Goal: Task Accomplishment & Management: Complete application form

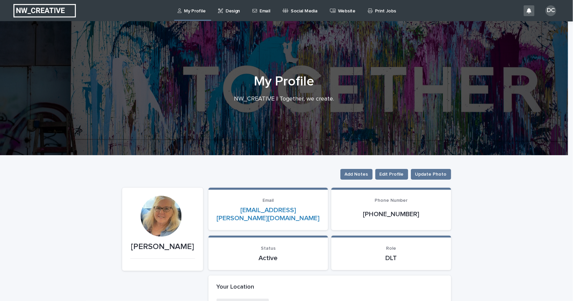
click at [262, 10] on p "Email" at bounding box center [264, 7] width 10 height 14
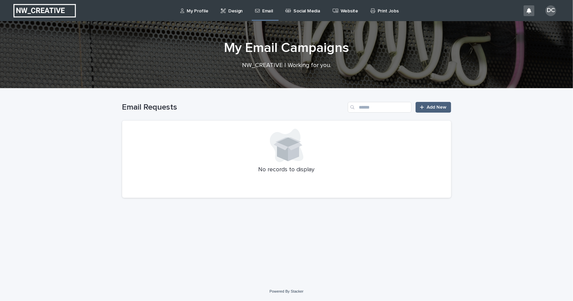
click at [434, 104] on link "Add New" at bounding box center [432, 107] width 35 height 11
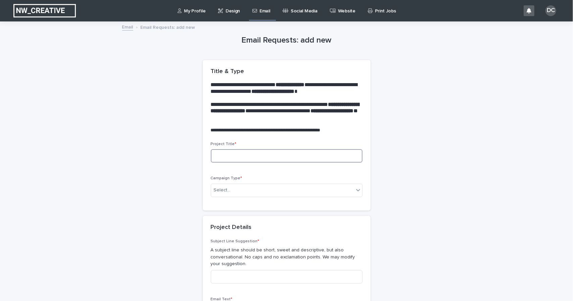
click at [268, 157] on input at bounding box center [287, 155] width 152 height 13
